Goal: Task Accomplishment & Management: Complete application form

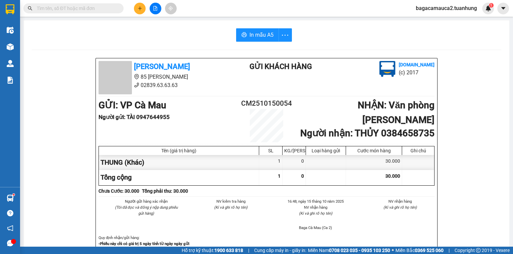
click at [88, 10] on input "text" at bounding box center [76, 8] width 79 height 7
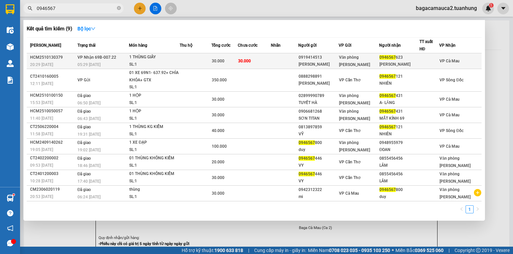
type input "0946567"
click at [224, 62] on span "30.000" at bounding box center [218, 61] width 13 height 5
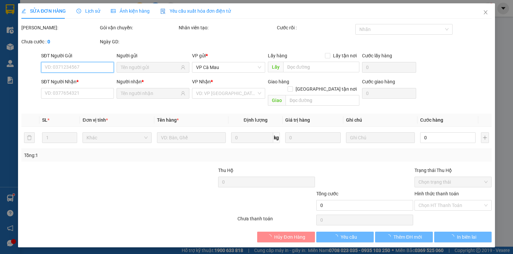
type input "0919414513"
type input "[PERSON_NAME]"
type input "0946567623"
type input "[PERSON_NAME]"
type input "30.000"
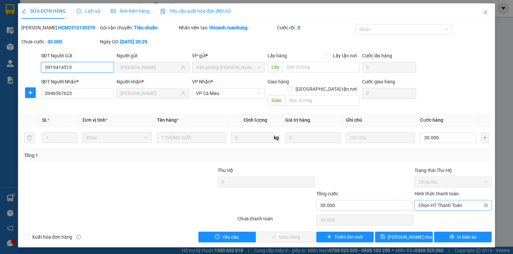
click at [438, 201] on span "Chọn HT Thanh Toán" at bounding box center [452, 206] width 69 height 10
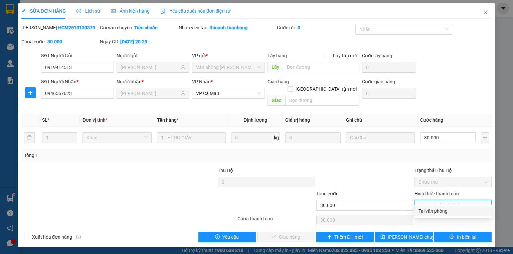
click at [434, 210] on div "Tại văn phòng" at bounding box center [452, 211] width 69 height 7
type input "0"
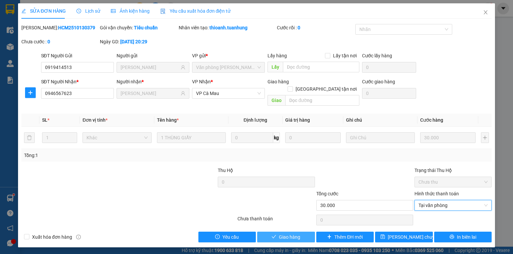
click at [296, 234] on span "Giao hàng" at bounding box center [289, 237] width 21 height 7
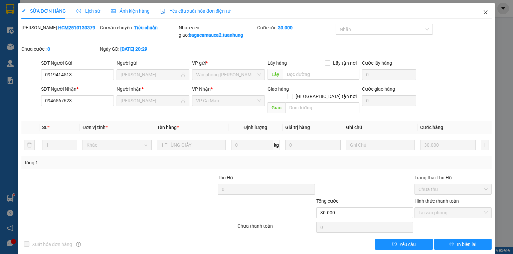
click at [483, 11] on icon "close" at bounding box center [485, 12] width 5 height 5
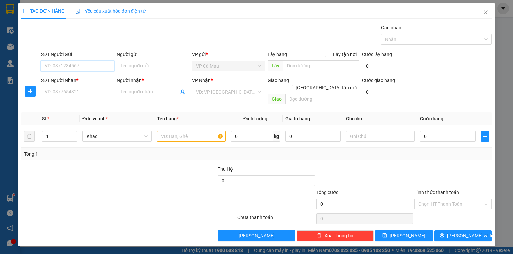
click at [70, 65] on input "SĐT Người Gửi" at bounding box center [77, 66] width 73 height 11
type input "0356932712"
click at [64, 77] on div "0356932712 - MẸ" at bounding box center [77, 78] width 65 height 7
type input "MẸ"
type input "0356932712"
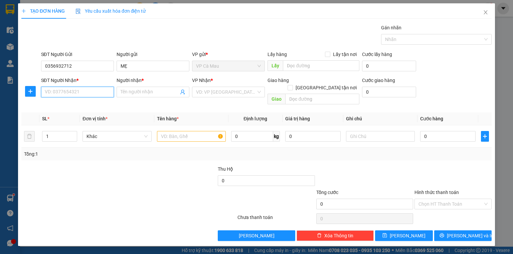
click at [71, 94] on input "SĐT Người Nhận *" at bounding box center [77, 92] width 73 height 11
click at [67, 114] on div "0943044552 - BÉ HƯƠNG" at bounding box center [77, 115] width 65 height 7
type input "0943044552"
type input "BÉ HƯƠNG"
click at [179, 131] on input "text" at bounding box center [191, 136] width 69 height 11
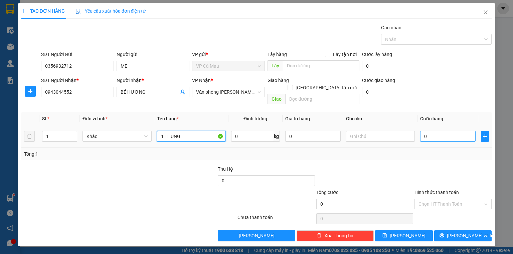
type input "1 THÙNG"
click at [453, 131] on input "0" at bounding box center [447, 136] width 55 height 11
type input "3"
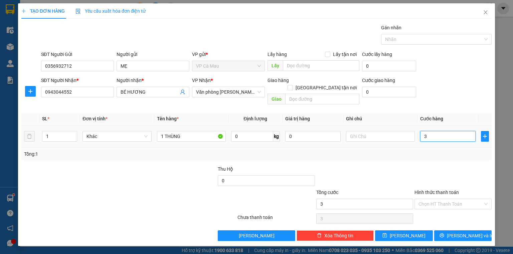
type input "30"
type input "30.000"
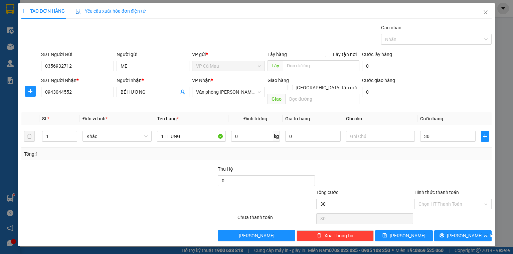
type input "30.000"
click at [440, 236] on div "TẠO ĐƠN HÀNG Yêu cầu xuất hóa đơn điện tử Transit Pickup Surcharge Ids Transit …" at bounding box center [256, 124] width 477 height 243
click at [440, 231] on button "[PERSON_NAME] và In" at bounding box center [463, 236] width 58 height 11
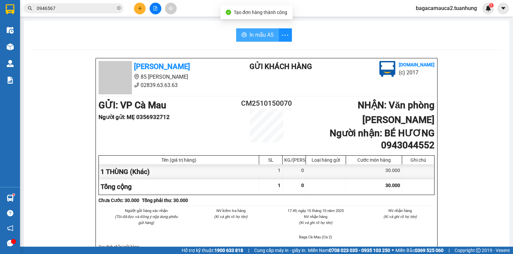
click at [251, 37] on span "In mẫu A5" at bounding box center [261, 35] width 24 height 8
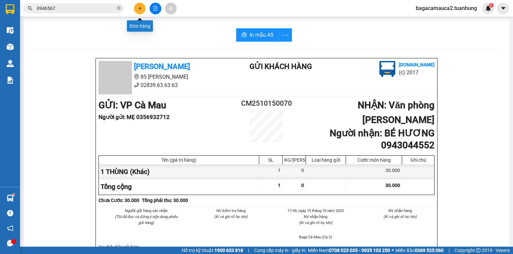
click at [138, 8] on icon "plus" at bounding box center [140, 8] width 4 height 0
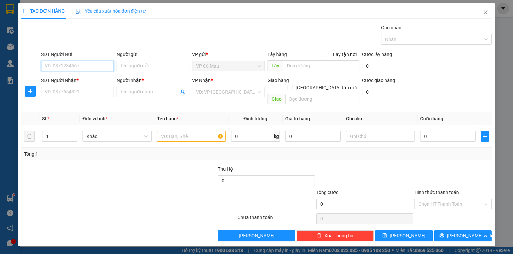
click at [87, 68] on input "SĐT Người Gửi" at bounding box center [77, 66] width 73 height 11
click at [487, 16] on span "Close" at bounding box center [485, 12] width 19 height 19
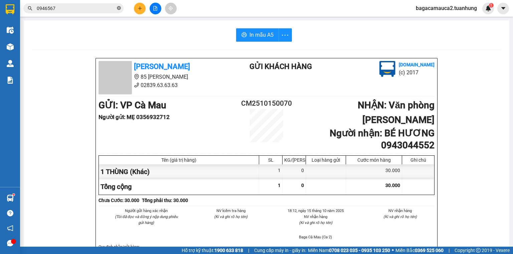
click at [119, 7] on icon "close-circle" at bounding box center [119, 8] width 4 height 4
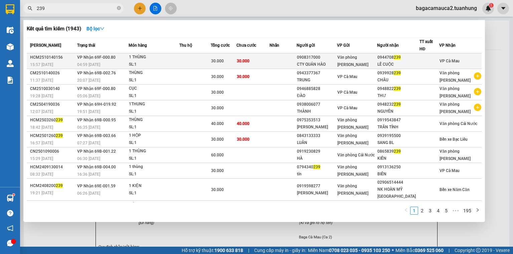
type input "239"
click at [188, 64] on td at bounding box center [194, 61] width 31 height 16
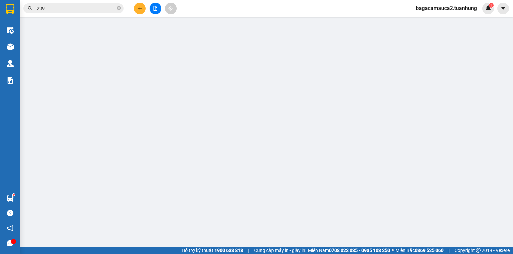
type input "0908317000"
type input "CTY QUÁN HÀO"
type input "0944708239"
type input "LÊ CUỘC"
type input "30.000"
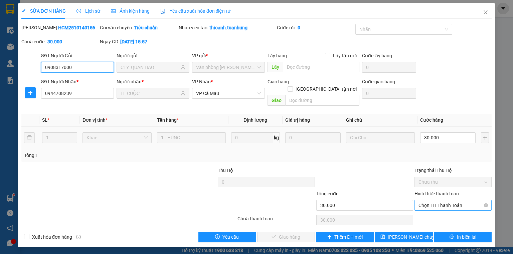
click at [435, 202] on span "Chọn HT Thanh Toán" at bounding box center [452, 206] width 69 height 10
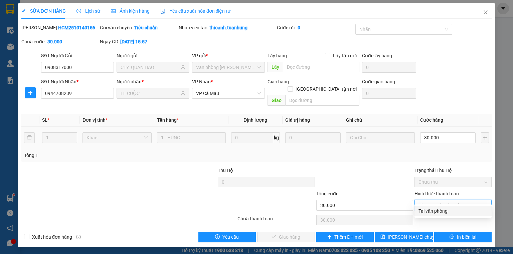
click at [437, 210] on div "Tại văn phòng" at bounding box center [452, 211] width 69 height 7
type input "0"
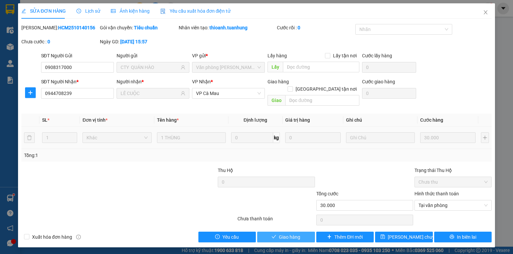
click at [303, 232] on button "Giao hàng" at bounding box center [286, 237] width 58 height 11
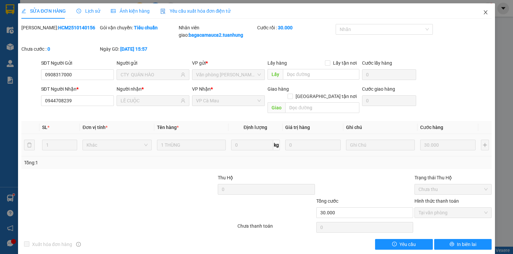
click at [482, 9] on span "Close" at bounding box center [485, 12] width 19 height 19
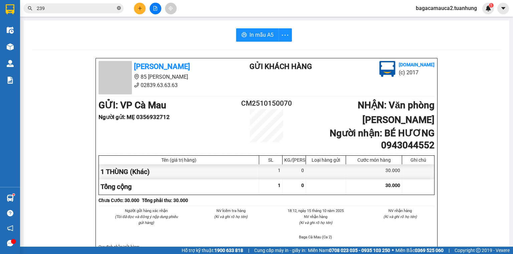
click at [120, 8] on icon "close-circle" at bounding box center [119, 8] width 4 height 4
click at [414, 8] on span "bagacamauca2.tuanhung" at bounding box center [446, 8] width 72 height 8
click at [441, 18] on span "Đăng xuất" at bounding box center [449, 20] width 57 height 7
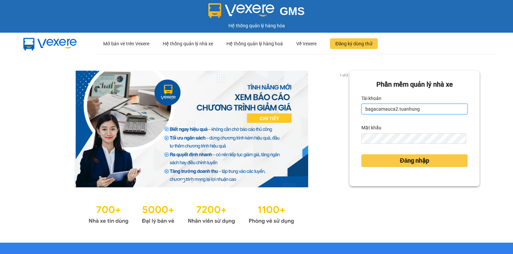
click at [429, 115] on input "bagacamauca2.tuanhung" at bounding box center [414, 109] width 106 height 11
type input "bagacamauca3.tuanhung"
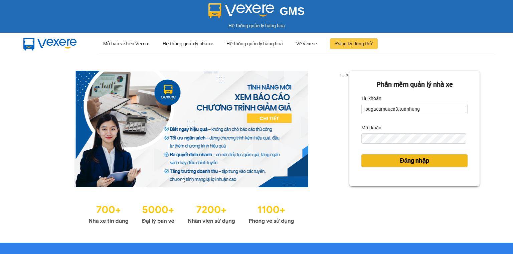
click at [426, 160] on span "Đăng nhập" at bounding box center [414, 160] width 29 height 9
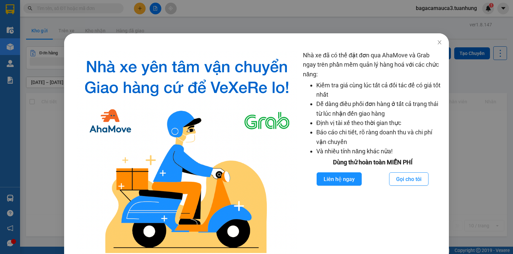
click at [108, 7] on div "Nhà xe đã có thể đặt đơn qua AhaMove và Grab ngay trên phần mềm quản lý hàng ho…" at bounding box center [256, 127] width 513 height 254
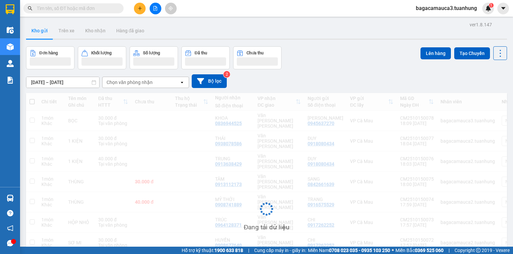
drag, startPoint x: 107, startPoint y: 7, endPoint x: 92, endPoint y: 11, distance: 16.0
click at [105, 9] on div "Nhà xe đã có thể đặt đơn qua AhaMove và Grab ngay trên phần mềm quản lý hàng ho…" at bounding box center [256, 127] width 513 height 254
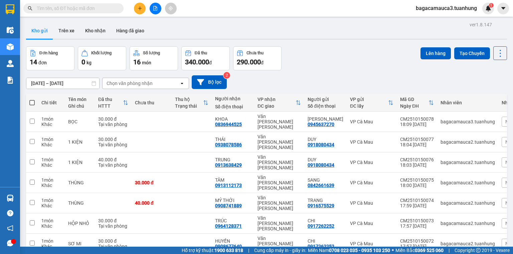
click at [92, 10] on input "text" at bounding box center [76, 8] width 79 height 7
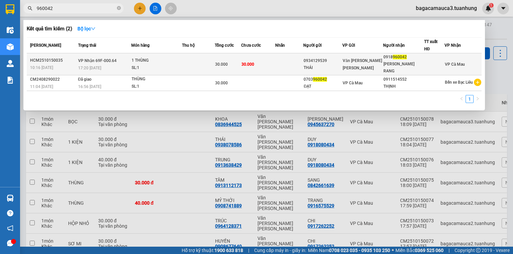
type input "960042"
click at [256, 58] on td "30.000" at bounding box center [258, 64] width 34 height 22
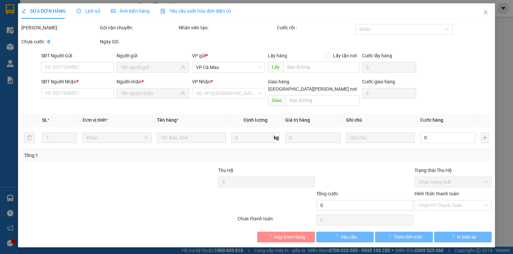
type input "0934129539"
type input "THÁI"
type input "0918960042"
type input "THẢO RANG"
type input "30.000"
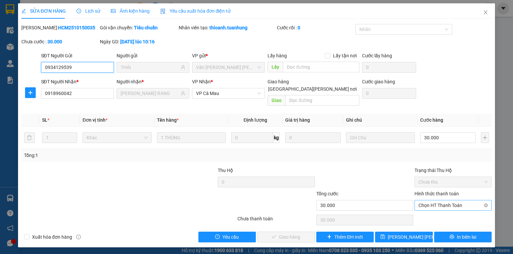
click at [458, 201] on span "Chọn HT Thanh Toán" at bounding box center [452, 206] width 69 height 10
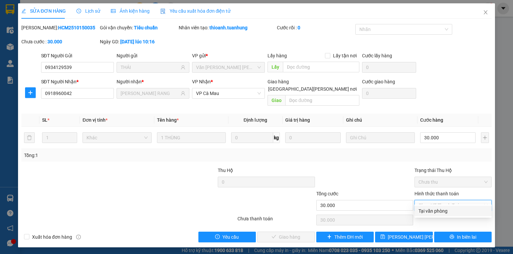
click at [457, 208] on div "Tại văn phòng" at bounding box center [452, 211] width 69 height 7
type input "0"
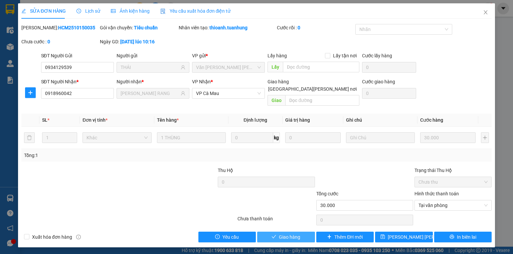
click at [302, 232] on button "Giao hàng" at bounding box center [286, 237] width 58 height 11
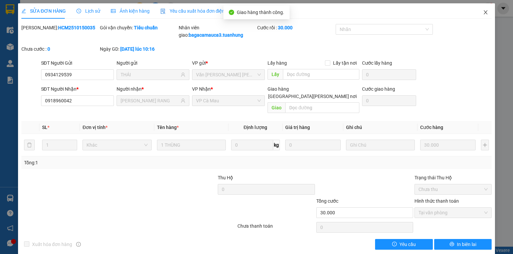
click at [483, 11] on icon "close" at bounding box center [485, 12] width 5 height 5
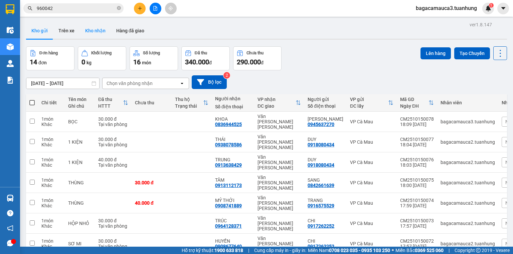
click at [94, 29] on button "Kho nhận" at bounding box center [95, 31] width 31 height 16
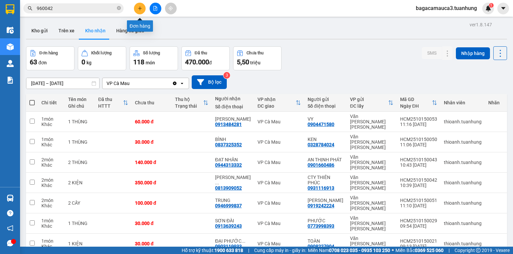
click at [141, 5] on button at bounding box center [140, 9] width 12 height 12
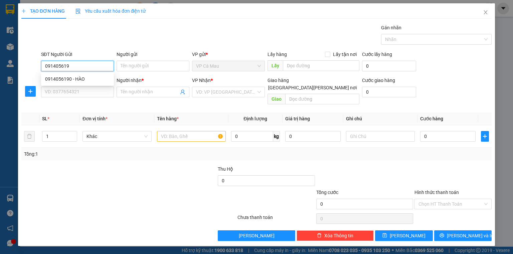
type input "0914056190"
click at [92, 80] on div "0914056190 - HÀO" at bounding box center [77, 78] width 65 height 7
type input "HÀO"
type input "0914056190"
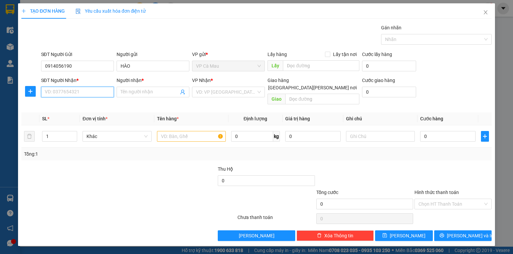
click at [95, 89] on input "SĐT Người Nhận *" at bounding box center [77, 92] width 73 height 11
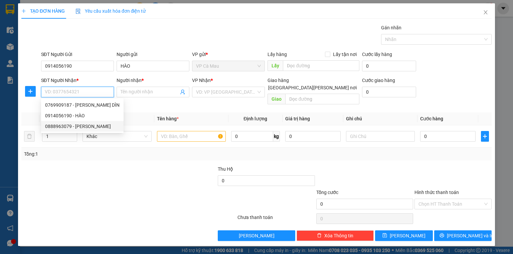
click at [95, 127] on div "0888963079 - HUY" at bounding box center [82, 126] width 74 height 7
type input "0888963079"
type input "HUY"
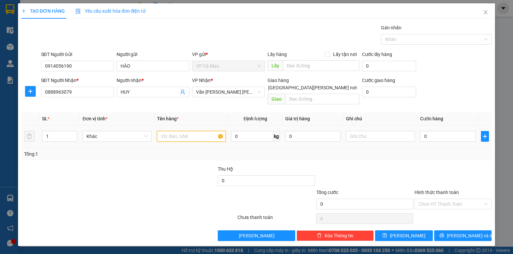
click at [199, 131] on input "text" at bounding box center [191, 136] width 69 height 11
type input "SƠ MI"
click at [446, 131] on input "0" at bounding box center [447, 136] width 55 height 11
type input "3"
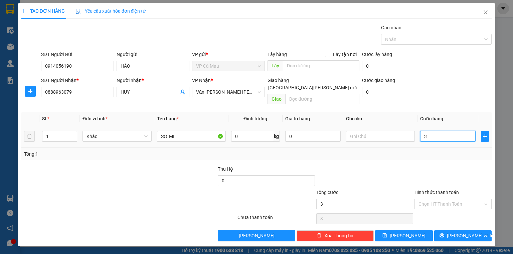
type input "3"
type input "30"
click at [451, 199] on input "Hình thức thanh toán" at bounding box center [450, 204] width 64 height 10
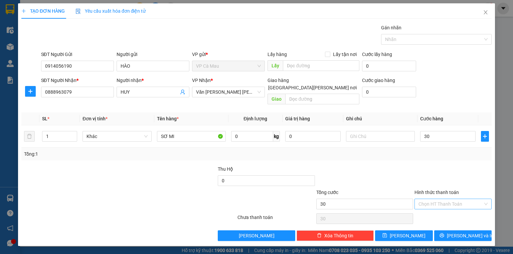
type input "30.000"
click at [452, 207] on div "Tại văn phòng" at bounding box center [452, 209] width 69 height 7
type input "0"
click at [478, 231] on button "[PERSON_NAME] và In" at bounding box center [463, 236] width 58 height 11
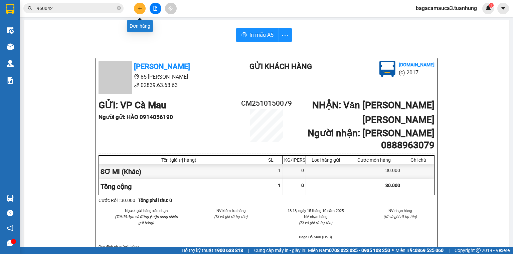
click at [141, 9] on icon "plus" at bounding box center [140, 8] width 5 height 5
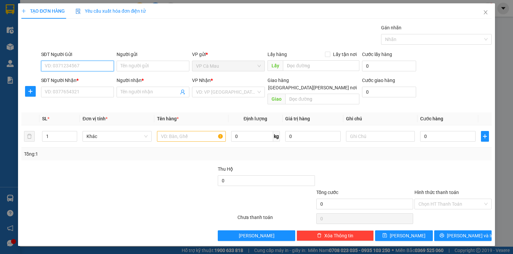
click at [69, 68] on input "SĐT Người Gửi" at bounding box center [77, 66] width 73 height 11
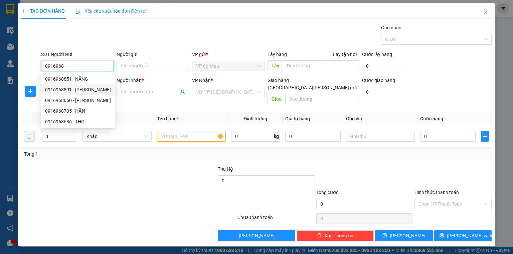
click at [74, 89] on div "0916968801 - VŨ MINH" at bounding box center [78, 89] width 66 height 7
type input "0916968801"
type input "VŨ MINH"
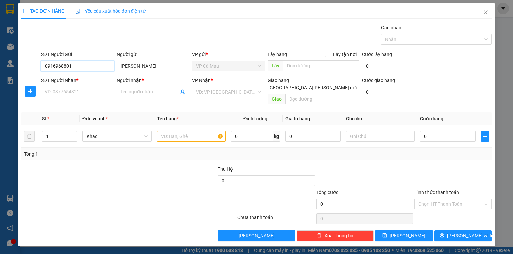
type input "0916968801"
click at [98, 93] on input "SĐT Người Nhận *" at bounding box center [77, 92] width 73 height 11
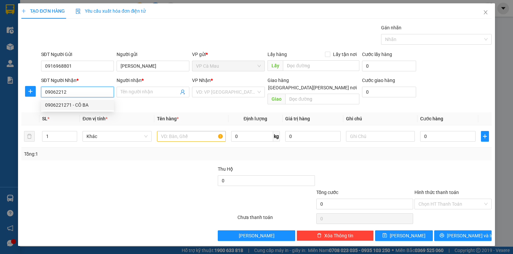
click at [75, 105] on div "0906221271 - CÔ BA" at bounding box center [77, 104] width 65 height 7
type input "0906221271"
type input "CÔ BA"
type input "0906221271"
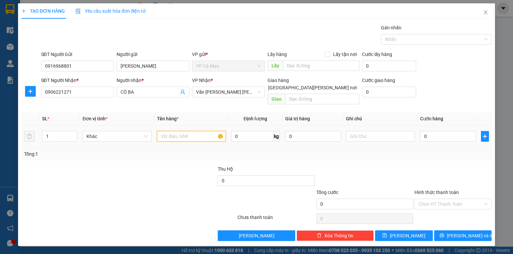
click at [195, 132] on input "text" at bounding box center [191, 136] width 69 height 11
type input "1 CỤC"
click at [444, 131] on input "0" at bounding box center [447, 136] width 55 height 11
type input "4"
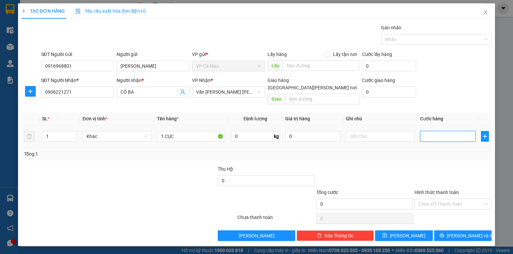
type input "4"
type input "40"
type input "40.000"
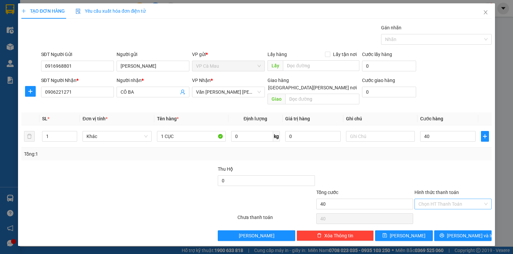
type input "40.000"
click at [437, 199] on input "Hình thức thanh toán" at bounding box center [450, 204] width 64 height 10
click at [440, 206] on div "Tại văn phòng" at bounding box center [452, 209] width 69 height 7
type input "0"
click at [444, 233] on icon "printer" at bounding box center [441, 235] width 5 height 5
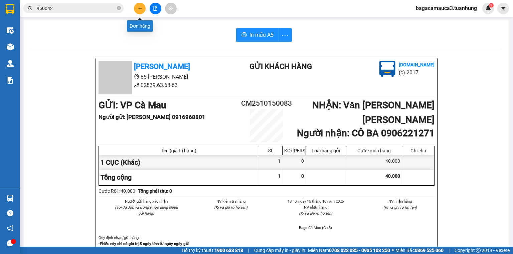
click at [139, 9] on icon "plus" at bounding box center [140, 8] width 5 height 5
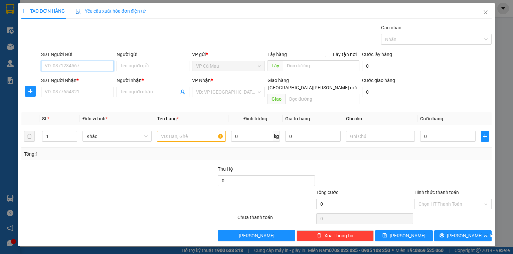
click at [67, 62] on input "SĐT Người Gửi" at bounding box center [77, 66] width 73 height 11
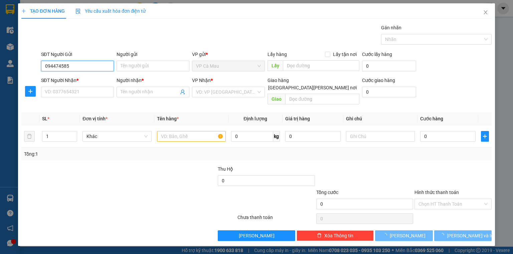
type input "0944745852"
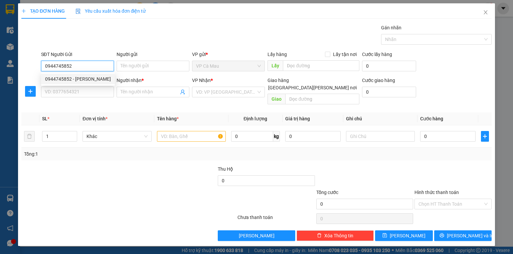
click at [75, 77] on div "0944745852 - KIM ÁNH" at bounding box center [78, 78] width 66 height 7
type input "KIM ÁNH"
type input "0944745852"
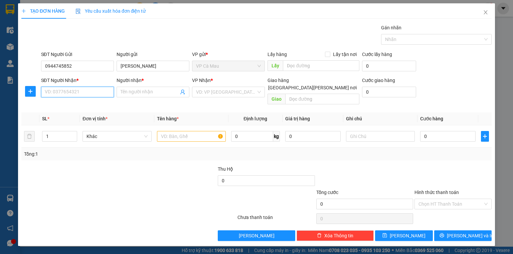
click at [76, 87] on input "SĐT Người Nhận *" at bounding box center [77, 92] width 73 height 11
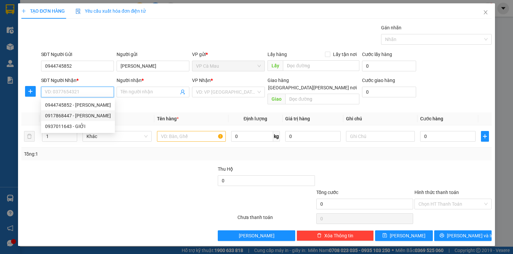
click at [68, 112] on div "0917868447 - THUẬN" at bounding box center [78, 116] width 74 height 11
type input "0917868447"
type input "THUẬN"
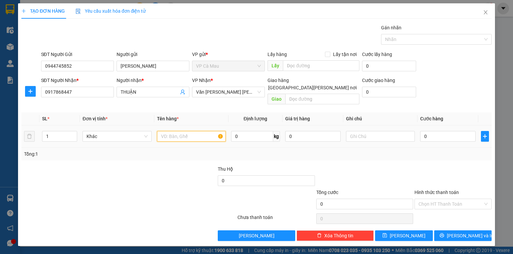
click at [158, 131] on input "text" at bounding box center [191, 136] width 69 height 11
drag, startPoint x: 188, startPoint y: 131, endPoint x: 44, endPoint y: 166, distance: 148.9
click at [44, 166] on div "Transit Pickup Surcharge Ids Transit Deliver Surcharge Ids Transit Deliver Surc…" at bounding box center [256, 132] width 470 height 217
type input "1 BỌC"
click at [436, 131] on input "0" at bounding box center [447, 136] width 55 height 11
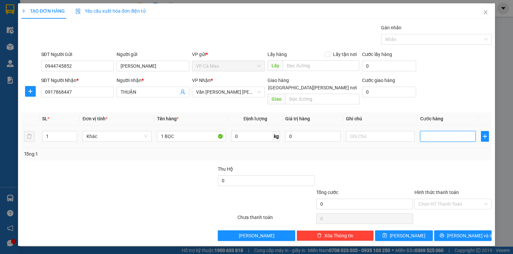
type input "3"
type input "30"
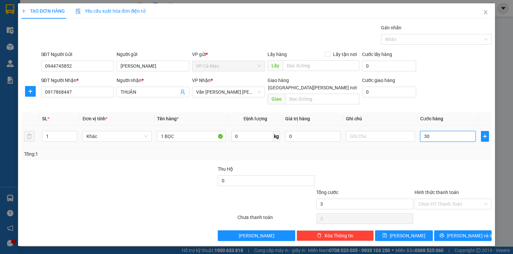
type input "30"
type input "30.000"
click at [444, 199] on input "Hình thức thanh toán" at bounding box center [450, 204] width 64 height 10
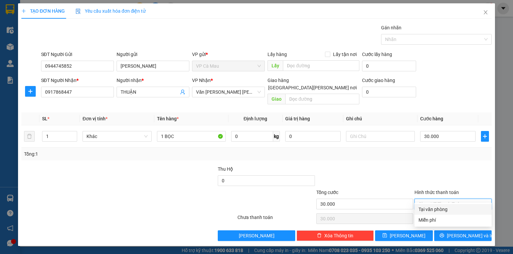
click at [447, 206] on div "Tại văn phòng" at bounding box center [452, 209] width 69 height 7
type input "0"
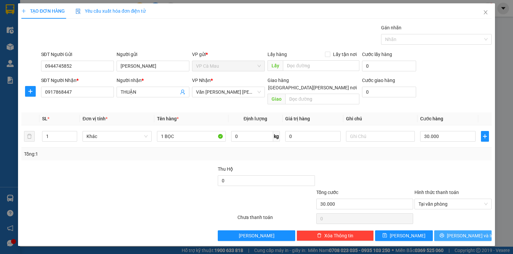
click at [443, 231] on button "[PERSON_NAME] và In" at bounding box center [463, 236] width 58 height 11
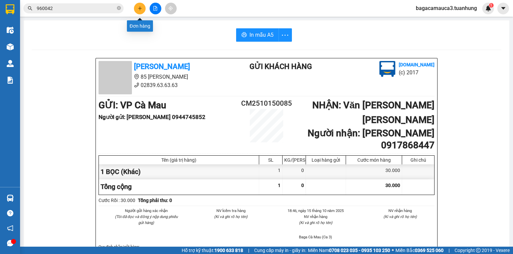
click at [139, 7] on icon "plus" at bounding box center [140, 8] width 5 height 5
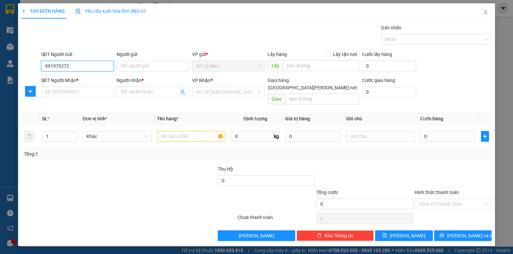
type input "0919702727"
click at [96, 80] on div "0919702727 - QUYÊN LÊ" at bounding box center [78, 78] width 66 height 7
type input "QUYÊN LÊ"
type input "0919702727"
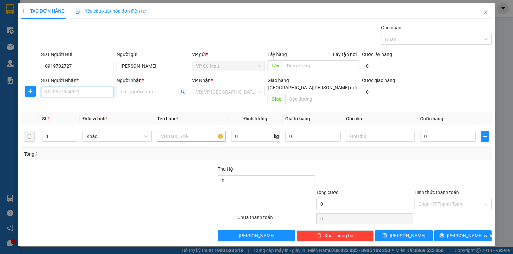
click at [91, 92] on input "SĐT Người Nhận *" at bounding box center [77, 92] width 73 height 11
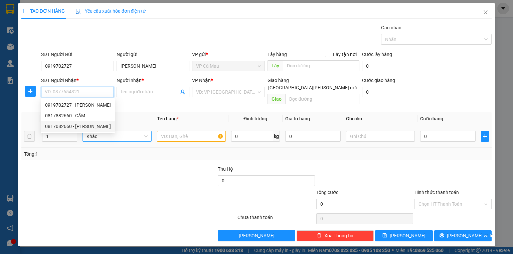
click at [83, 126] on div "0817082660 - CẨM CHUYỀN" at bounding box center [78, 126] width 66 height 7
type input "0817082660"
type input "CẨM CHUYỀN"
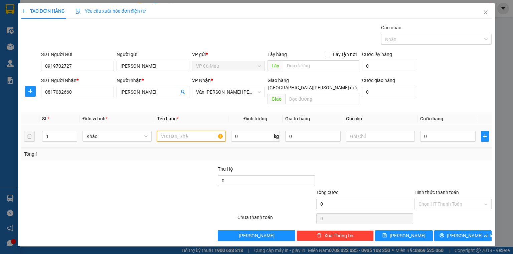
click at [178, 131] on input "text" at bounding box center [191, 136] width 69 height 11
type input "THÙNG"
click at [440, 131] on input "0" at bounding box center [447, 136] width 55 height 11
type input "5"
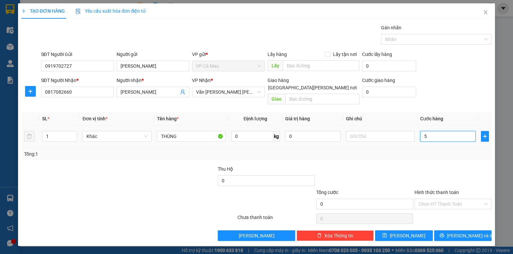
type input "5"
type input "50"
type input "50.000"
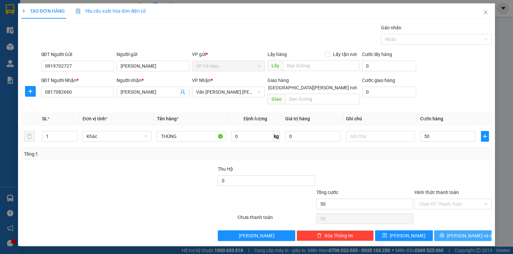
type input "50.000"
click at [455, 231] on button "[PERSON_NAME] và In" at bounding box center [463, 236] width 58 height 11
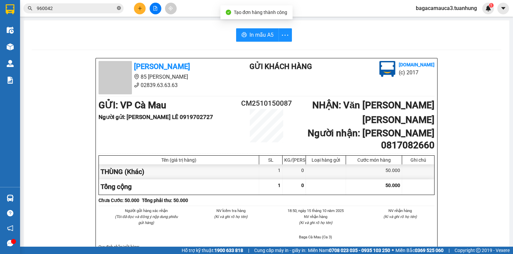
click at [118, 9] on icon "close-circle" at bounding box center [119, 8] width 4 height 4
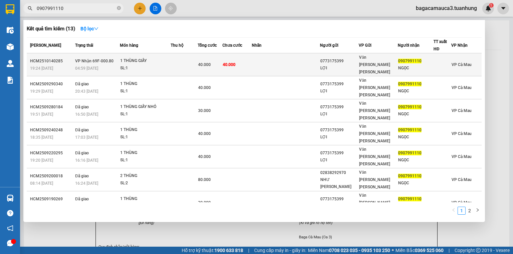
type input "0907991110"
click at [269, 56] on td at bounding box center [286, 64] width 68 height 23
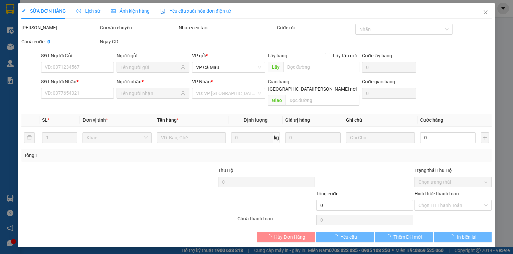
type input "0773175399"
type input "LỢI"
type input "0907991110"
type input "NGỌC"
type input "40.000"
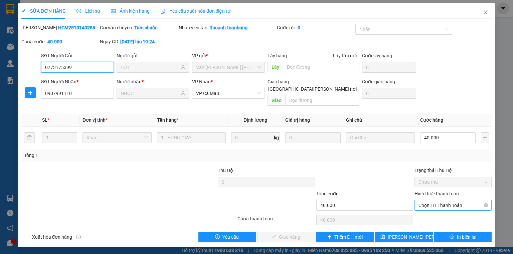
click at [443, 201] on span "Chọn HT Thanh Toán" at bounding box center [452, 206] width 69 height 10
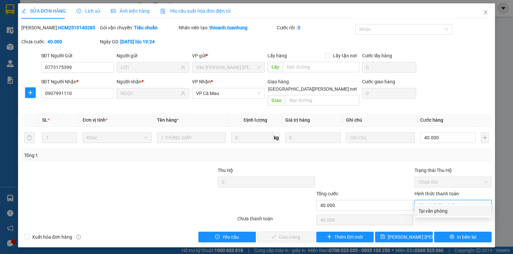
click at [433, 211] on div "Tại văn phòng" at bounding box center [452, 211] width 69 height 7
type input "0"
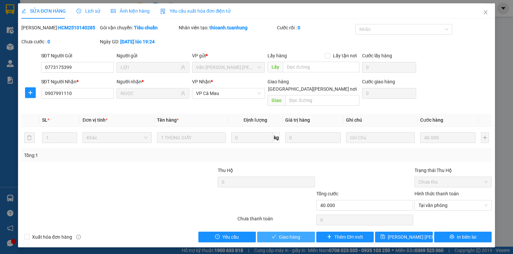
click at [302, 232] on button "Giao hàng" at bounding box center [286, 237] width 58 height 11
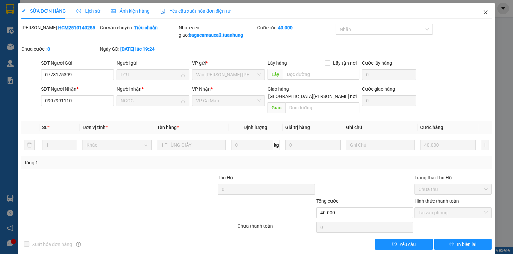
click at [483, 11] on icon "close" at bounding box center [485, 12] width 5 height 5
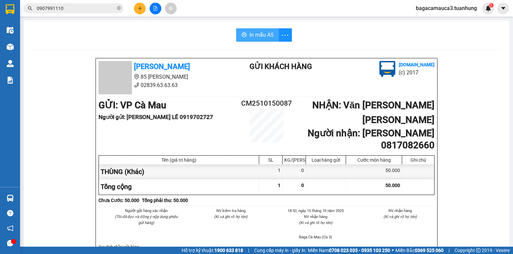
click at [260, 34] on span "In mẫu A5" at bounding box center [261, 35] width 24 height 8
click at [250, 35] on span "In mẫu A5" at bounding box center [261, 35] width 24 height 8
